Goal: Find specific page/section: Find specific page/section

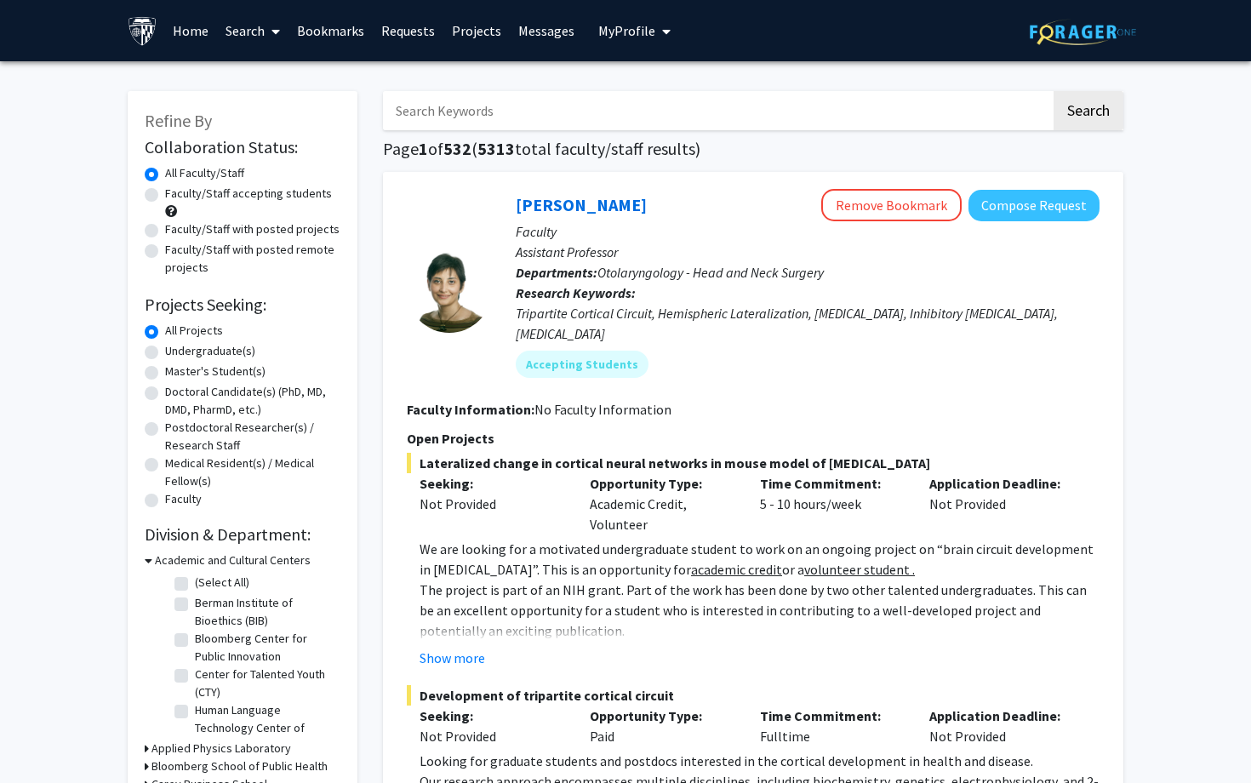
click at [412, 25] on link "Requests" at bounding box center [408, 31] width 71 height 60
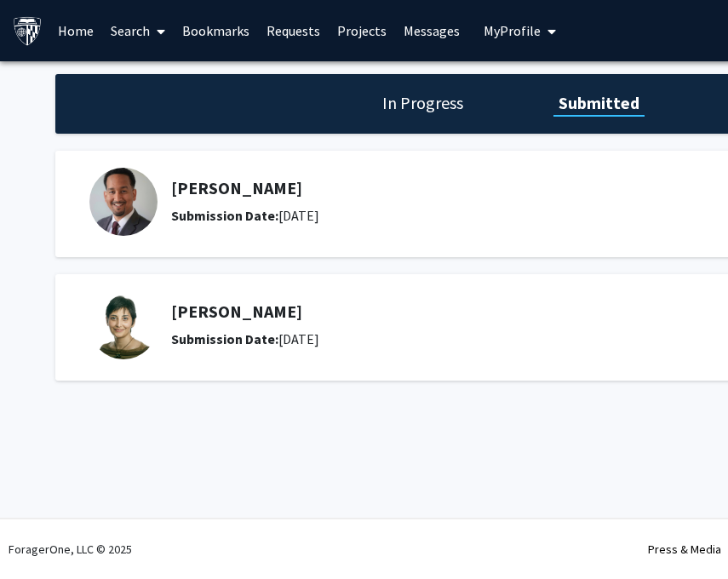
click at [232, 311] on h5 "[PERSON_NAME]" at bounding box center [434, 311] width 526 height 20
click at [224, 297] on div "[PERSON_NAME] Submission Date: [DATE]" at bounding box center [426, 325] width 674 height 68
click at [213, 312] on h5 "[PERSON_NAME]" at bounding box center [434, 311] width 526 height 20
click at [192, 312] on h5 "[PERSON_NAME]" at bounding box center [434, 311] width 526 height 20
click at [233, 37] on link "Bookmarks" at bounding box center [216, 31] width 84 height 60
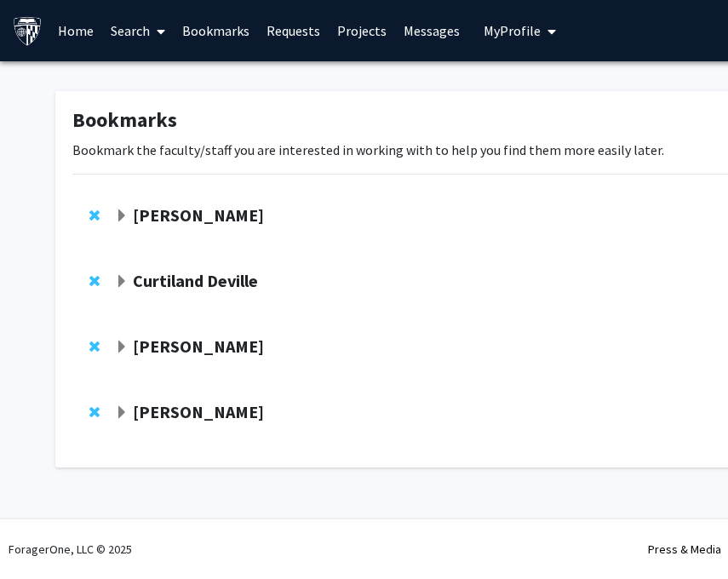
click at [191, 337] on strong "[PERSON_NAME]" at bounding box center [198, 345] width 131 height 21
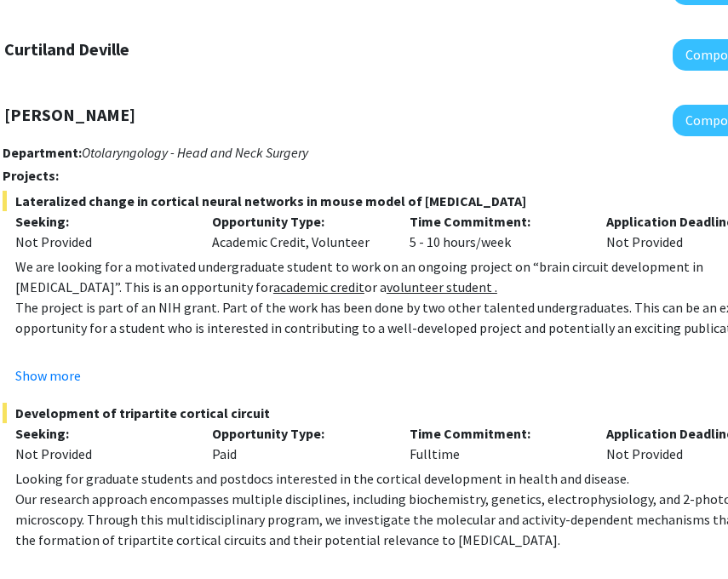
scroll to position [232, 111]
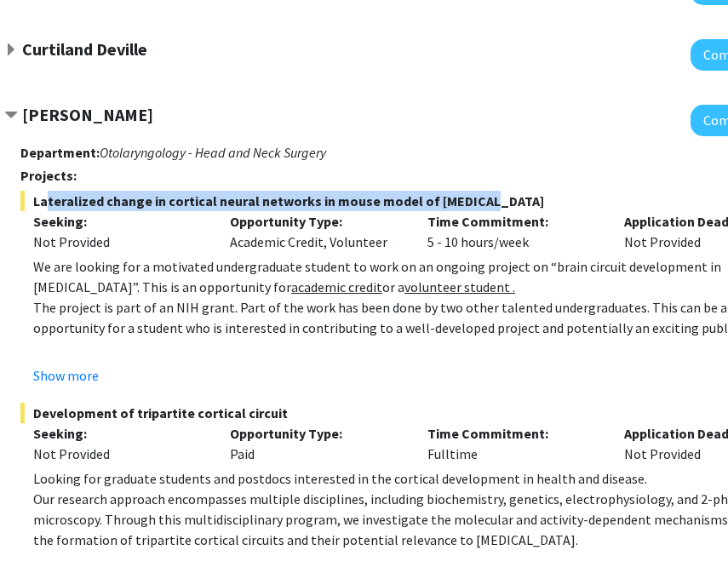
drag, startPoint x: 467, startPoint y: 200, endPoint x: 33, endPoint y: 202, distance: 434.1
click at [33, 202] on span "Lateralized change in cortical neural networks in mouse model of [MEDICAL_DATA]" at bounding box center [420, 201] width 801 height 20
copy span "Lateralized change in cortical neural networks in mouse model of [MEDICAL_DATA]"
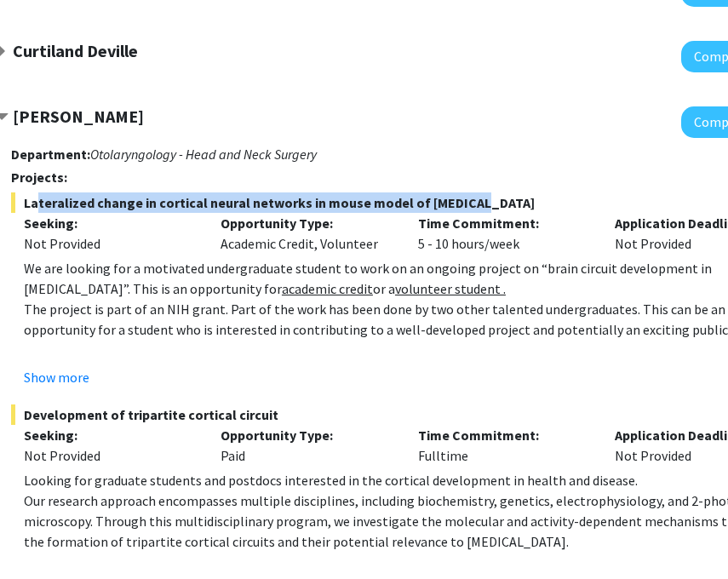
scroll to position [254, 120]
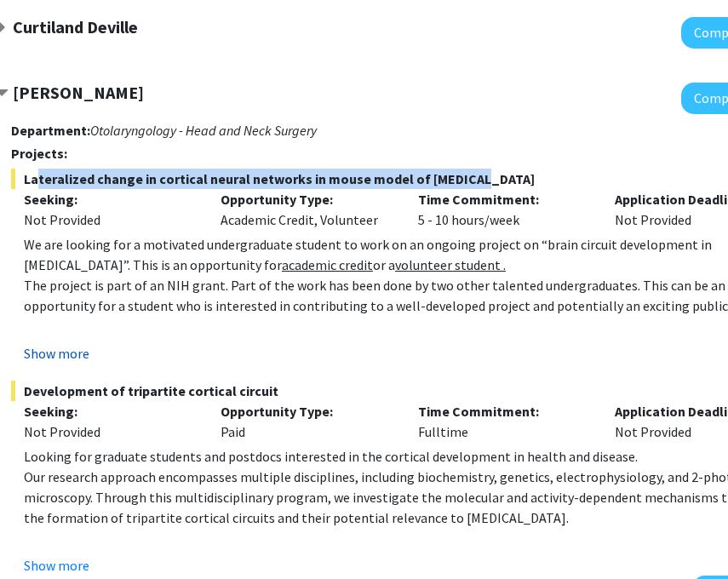
click at [72, 350] on button "Show more" at bounding box center [57, 353] width 66 height 20
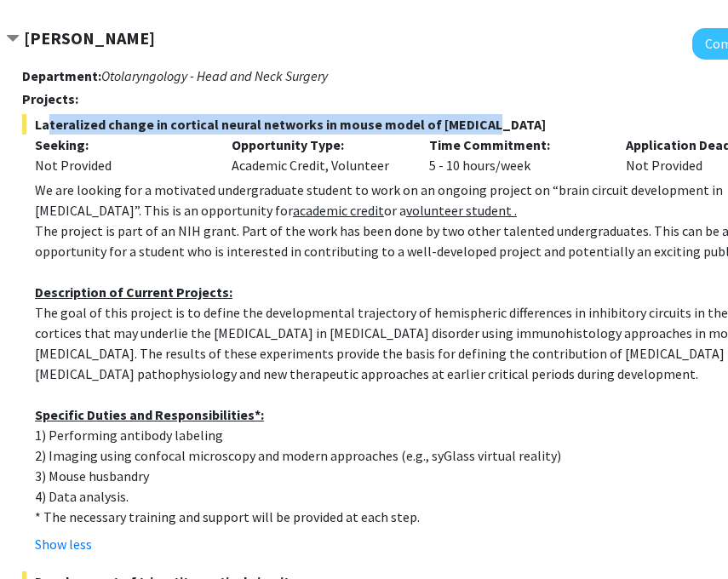
scroll to position [281, 109]
